Goal: Task Accomplishment & Management: Complete application form

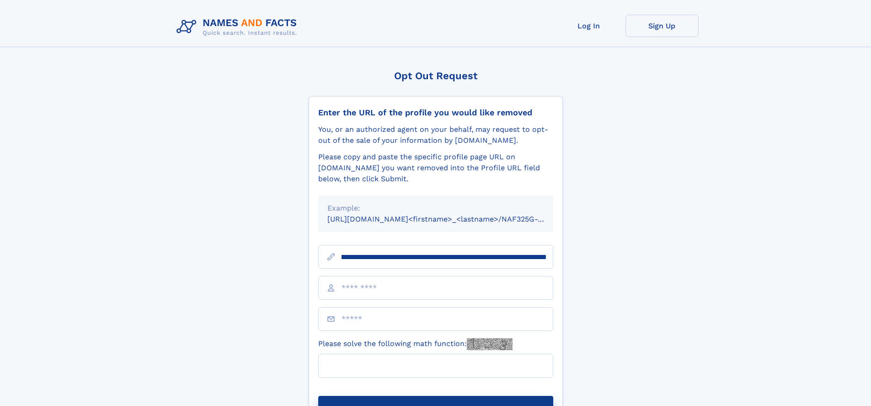
scroll to position [0, 121]
type input "**********"
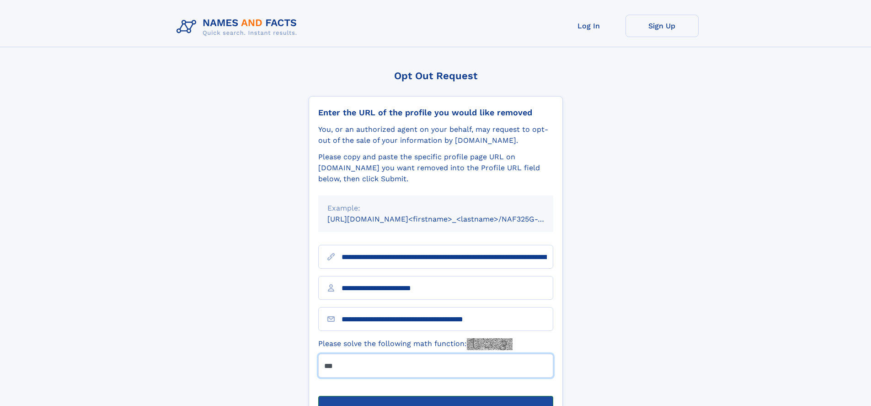
type input "***"
click at [435, 396] on button "Submit Opt Out Request" at bounding box center [435, 410] width 235 height 29
